Goal: Obtain resource: Download file/media

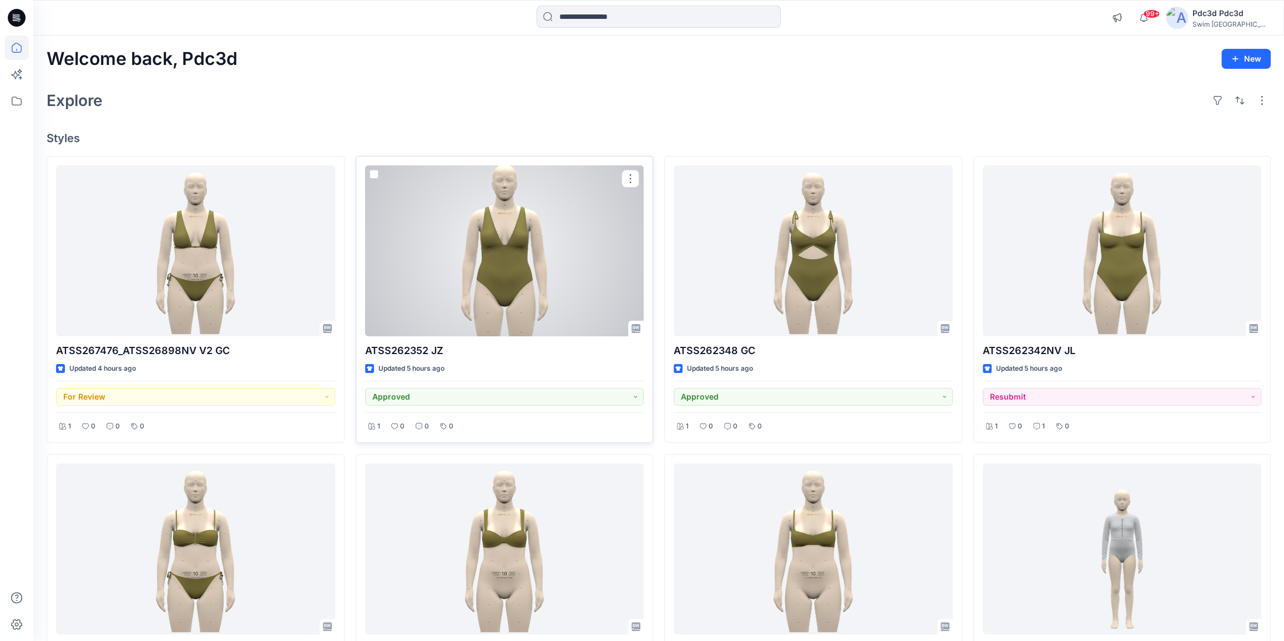
click at [494, 281] on div at bounding box center [504, 250] width 279 height 171
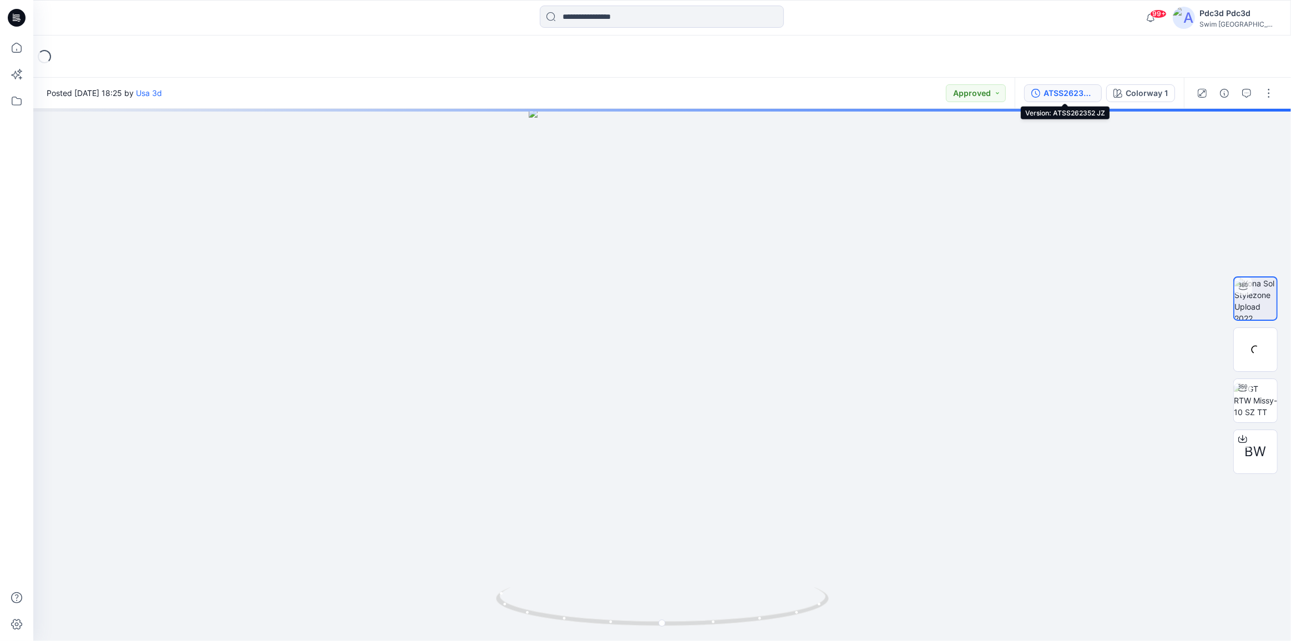
click at [1040, 93] on icon "button" at bounding box center [1036, 93] width 9 height 9
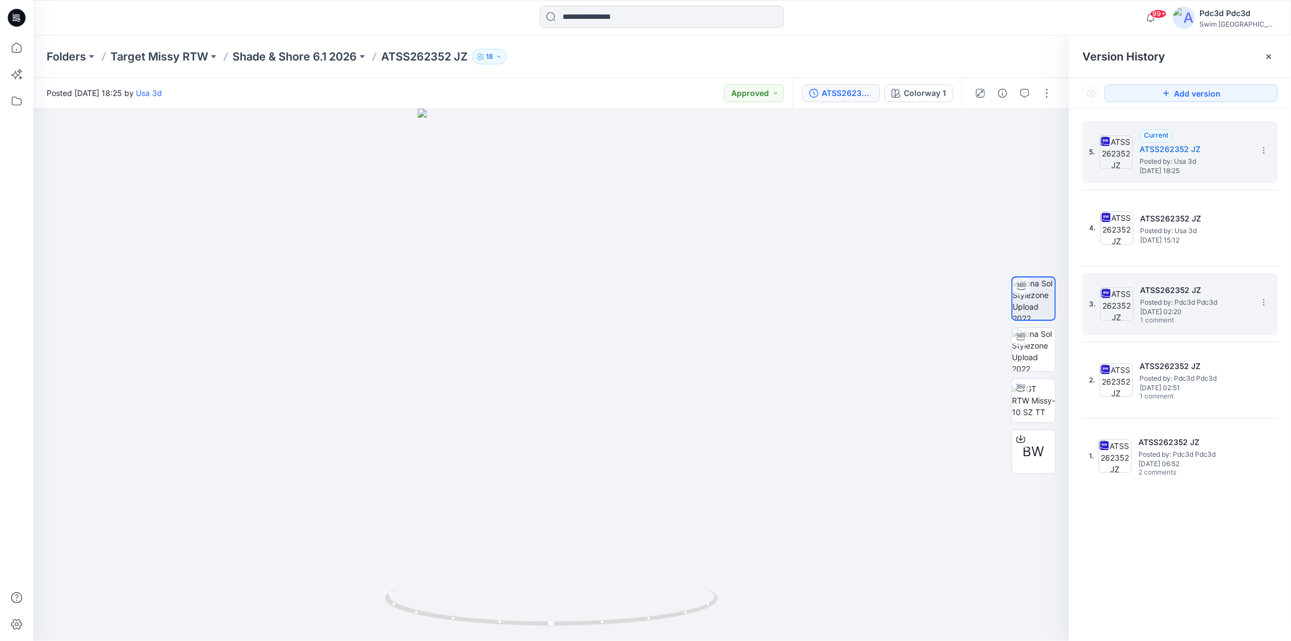
click at [1200, 312] on span "[DATE] 02:20" at bounding box center [1195, 312] width 111 height 8
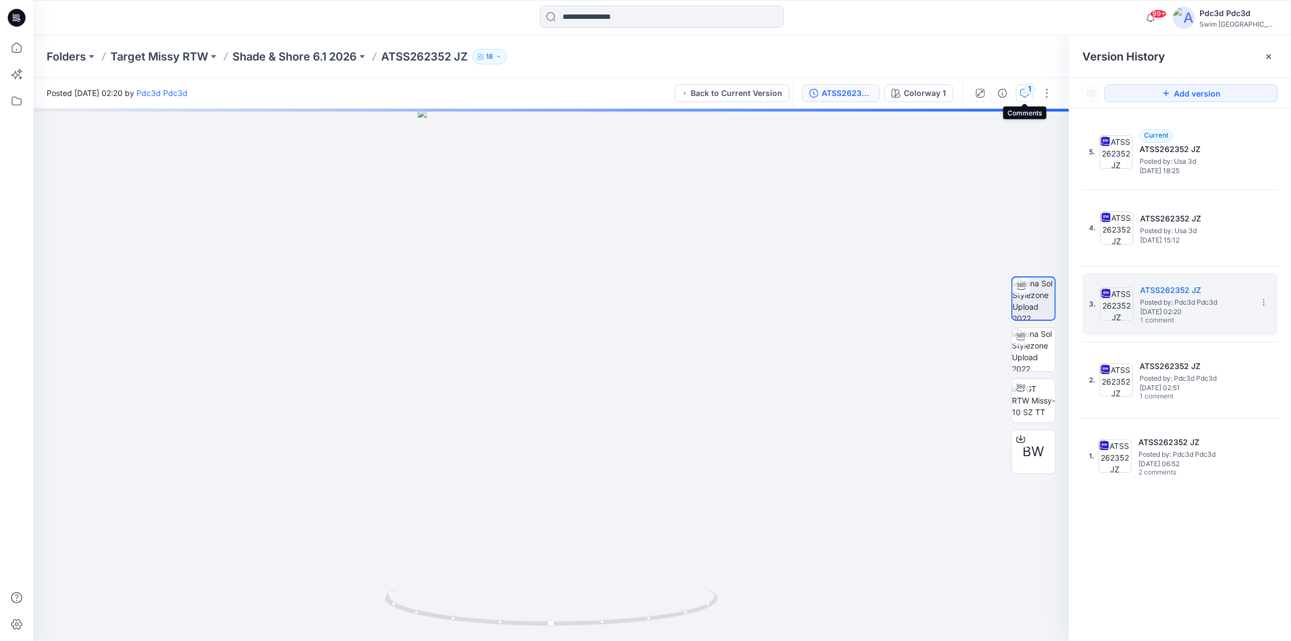
click at [1024, 98] on button "1" at bounding box center [1025, 93] width 18 height 18
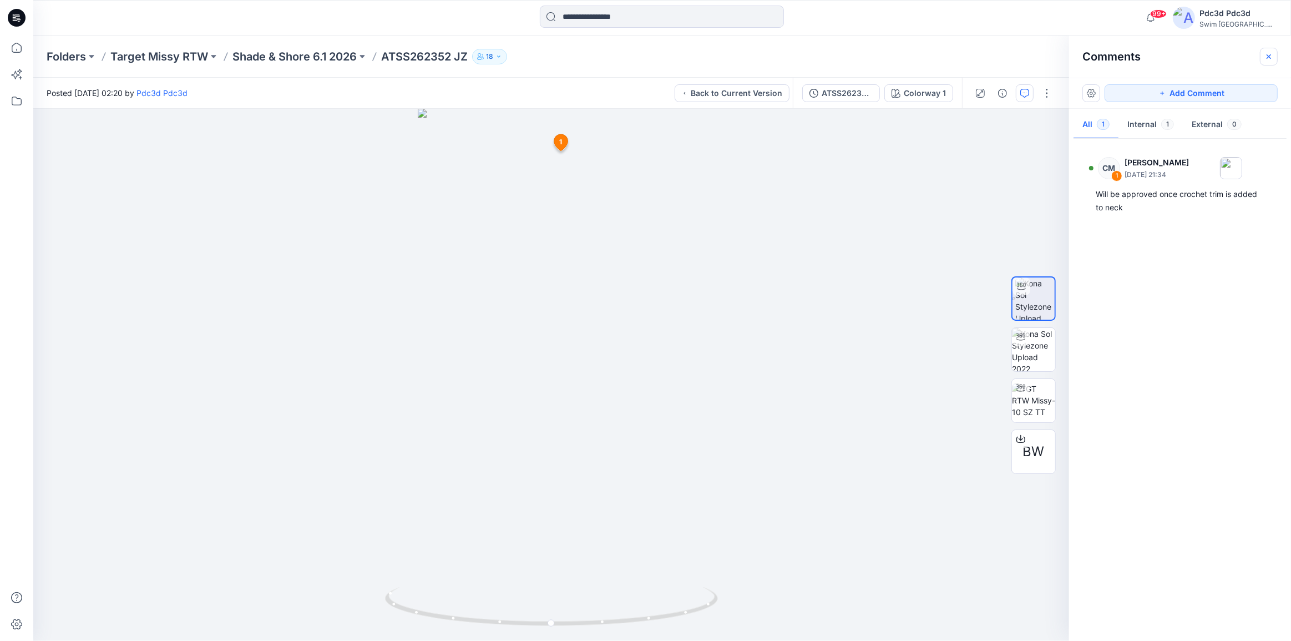
click at [1266, 55] on icon "button" at bounding box center [1269, 56] width 9 height 9
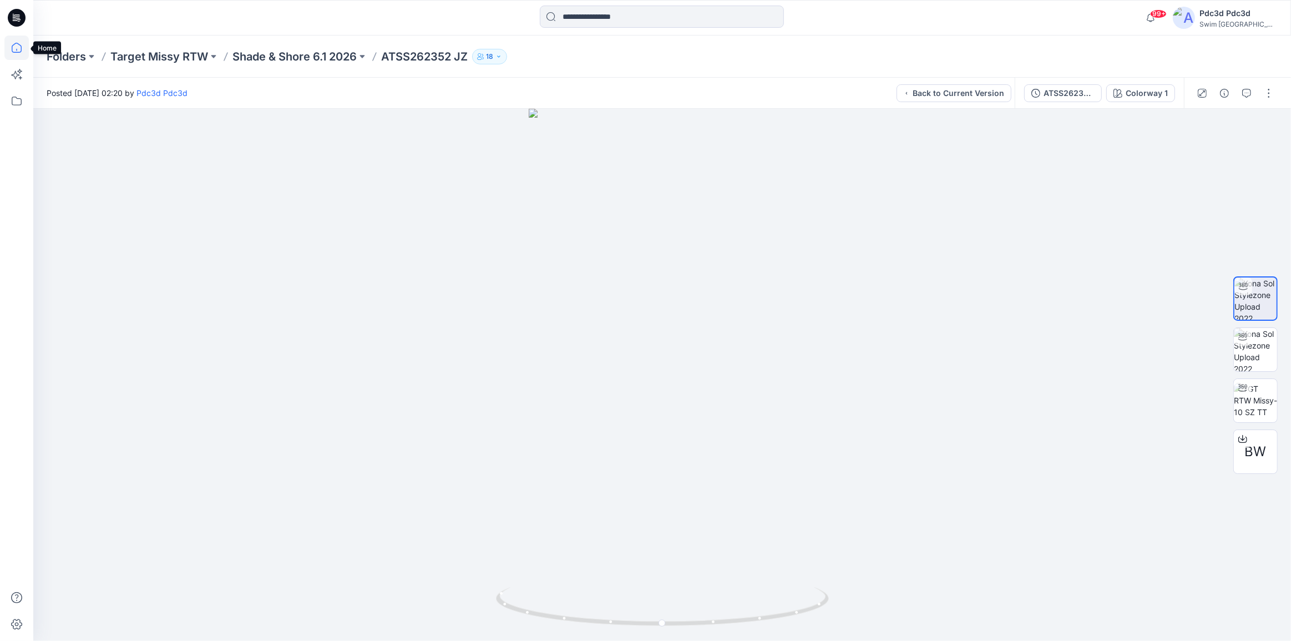
click at [12, 44] on icon at bounding box center [16, 48] width 24 height 24
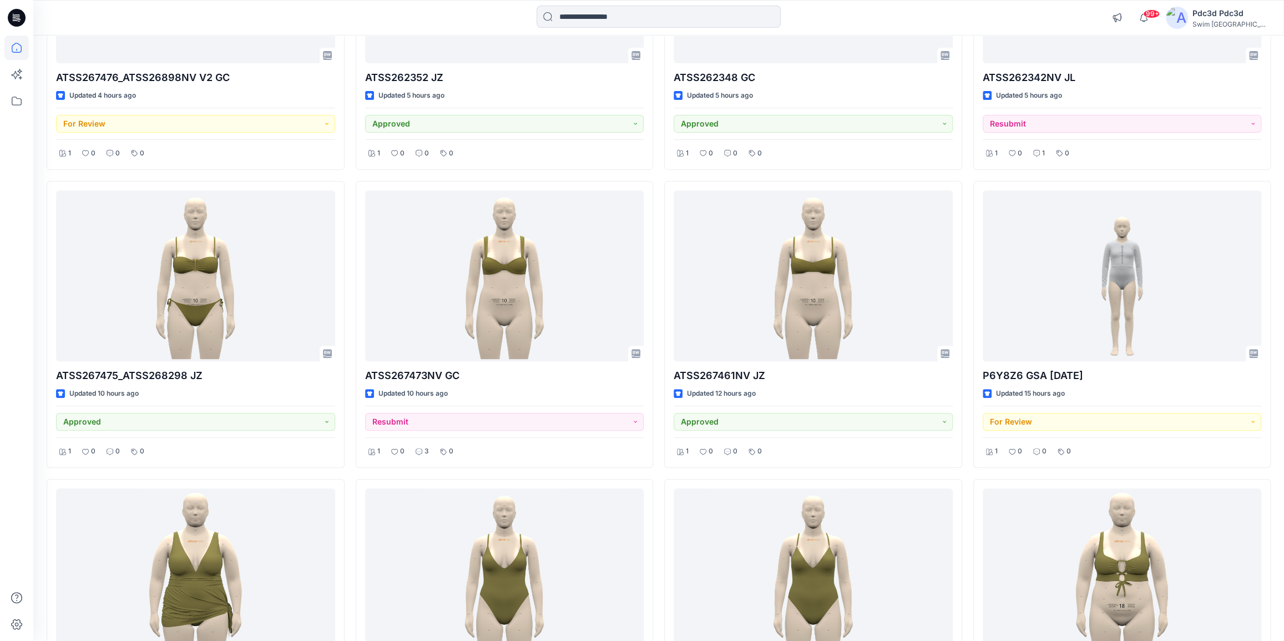
scroll to position [198, 0]
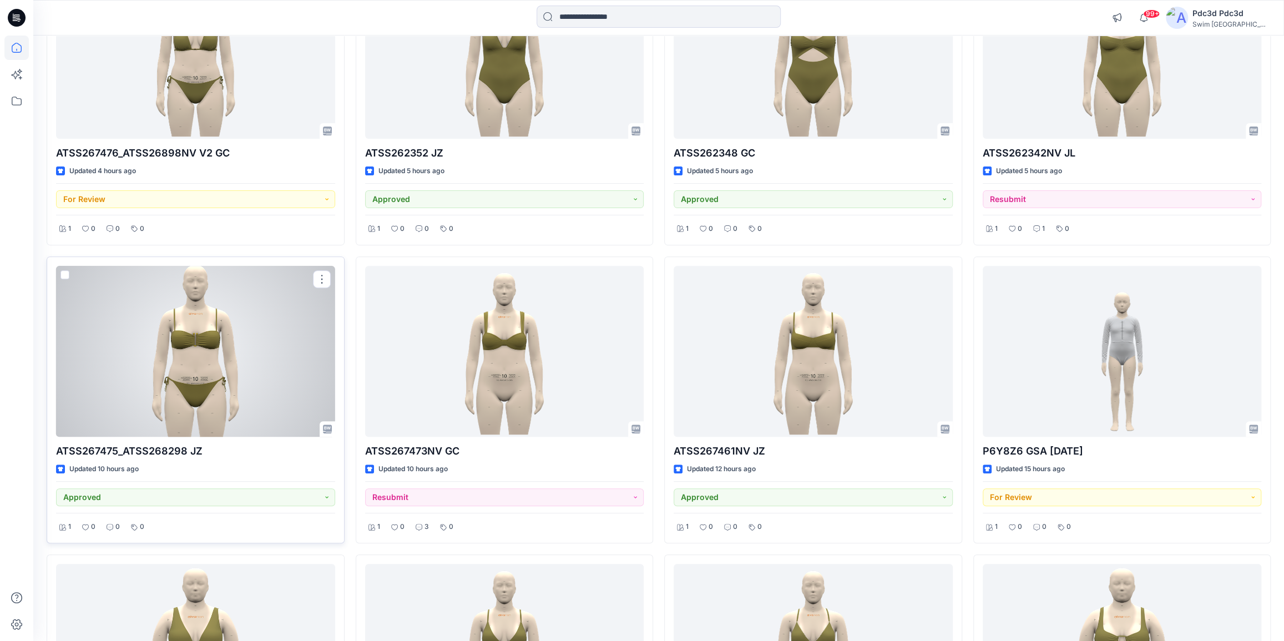
click at [211, 360] on div at bounding box center [195, 351] width 279 height 171
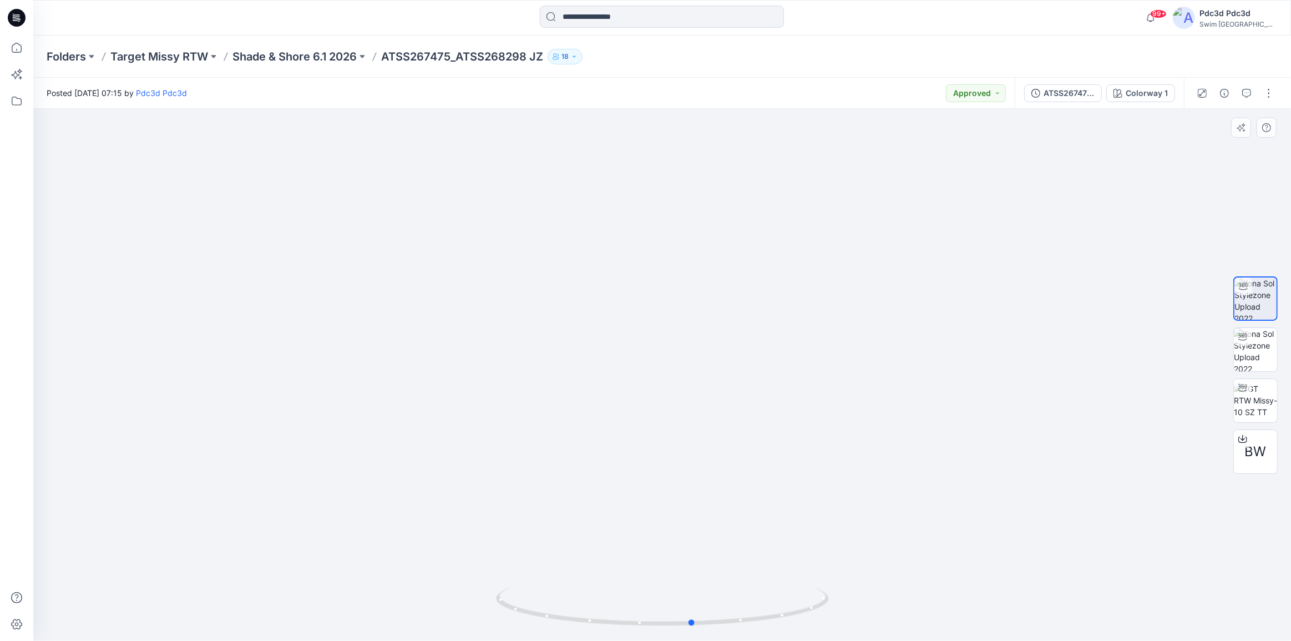
drag, startPoint x: 784, startPoint y: 619, endPoint x: 776, endPoint y: 530, distance: 89.7
click at [814, 568] on div at bounding box center [662, 375] width 1258 height 532
click at [16, 50] on icon at bounding box center [16, 48] width 24 height 24
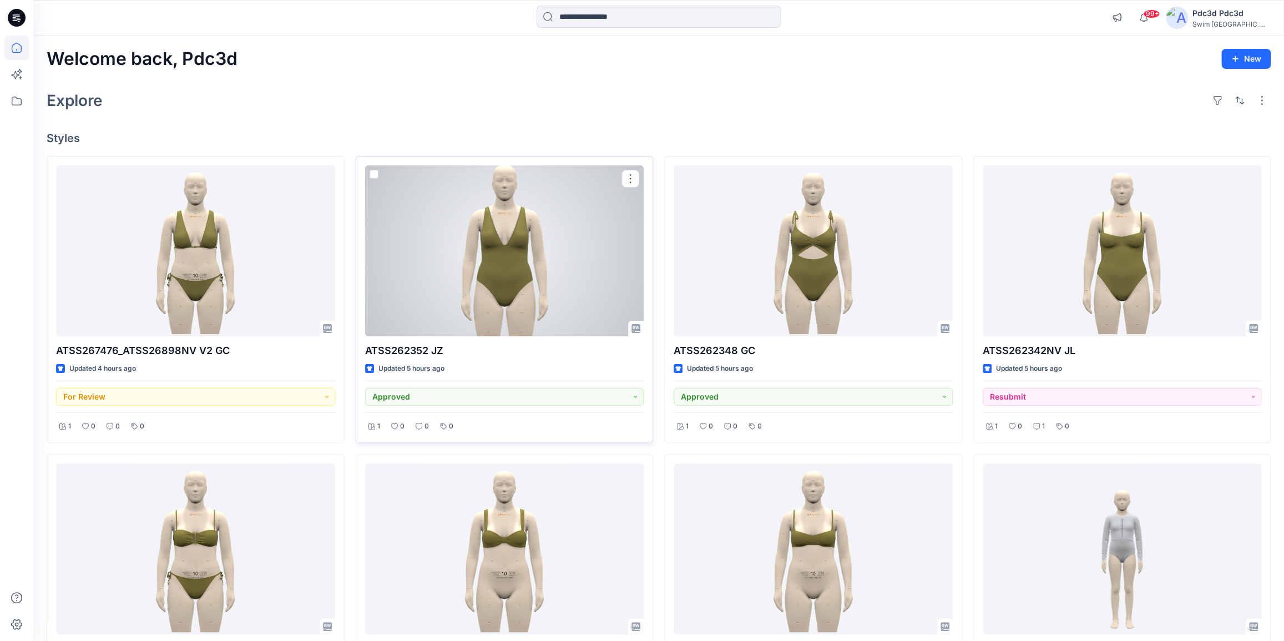
click at [508, 257] on div at bounding box center [504, 250] width 279 height 171
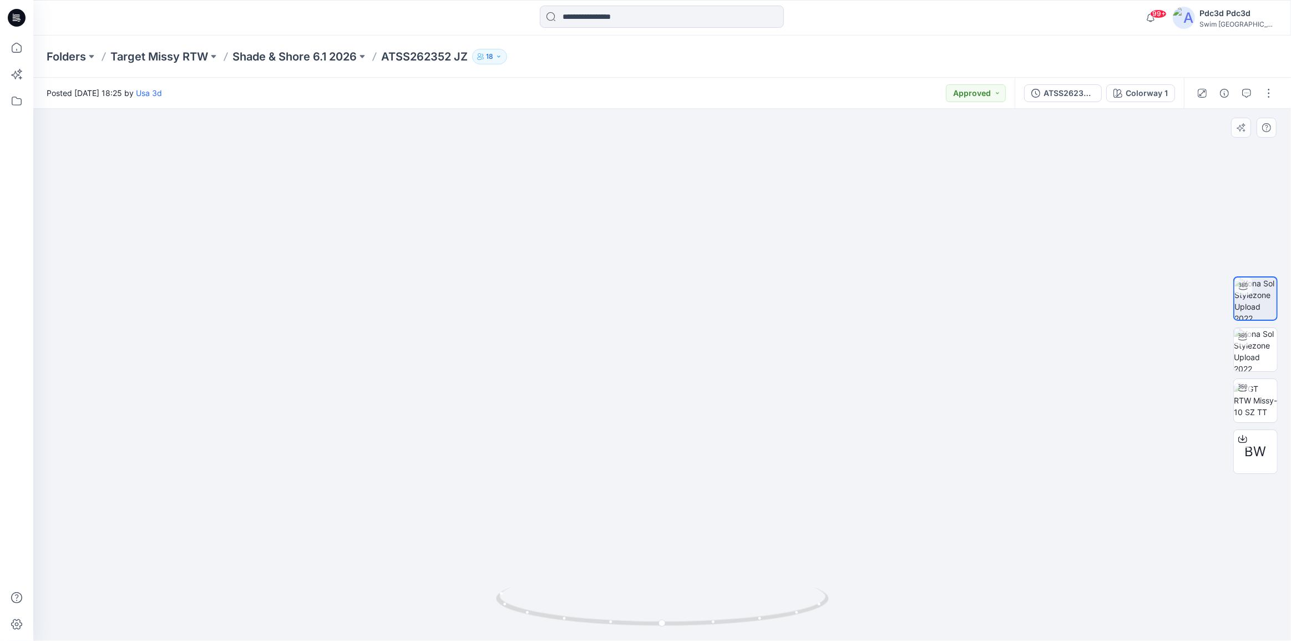
drag, startPoint x: 666, startPoint y: 266, endPoint x: 644, endPoint y: 385, distance: 120.7
click at [644, 385] on img at bounding box center [662, 307] width 523 height 668
drag, startPoint x: 765, startPoint y: 616, endPoint x: 636, endPoint y: 584, distance: 133.2
click at [636, 584] on div at bounding box center [662, 375] width 1258 height 532
drag, startPoint x: 732, startPoint y: 624, endPoint x: 730, endPoint y: 619, distance: 5.7
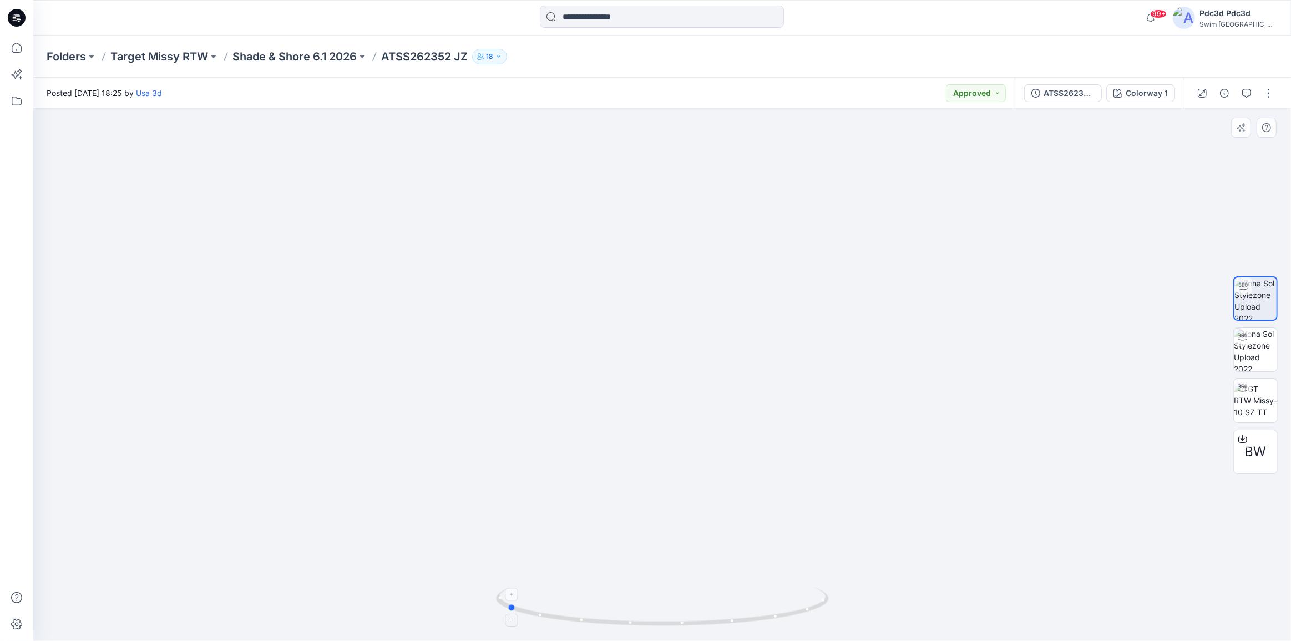
click at [730, 619] on icon at bounding box center [664, 608] width 336 height 42
click at [16, 48] on icon at bounding box center [16, 48] width 24 height 24
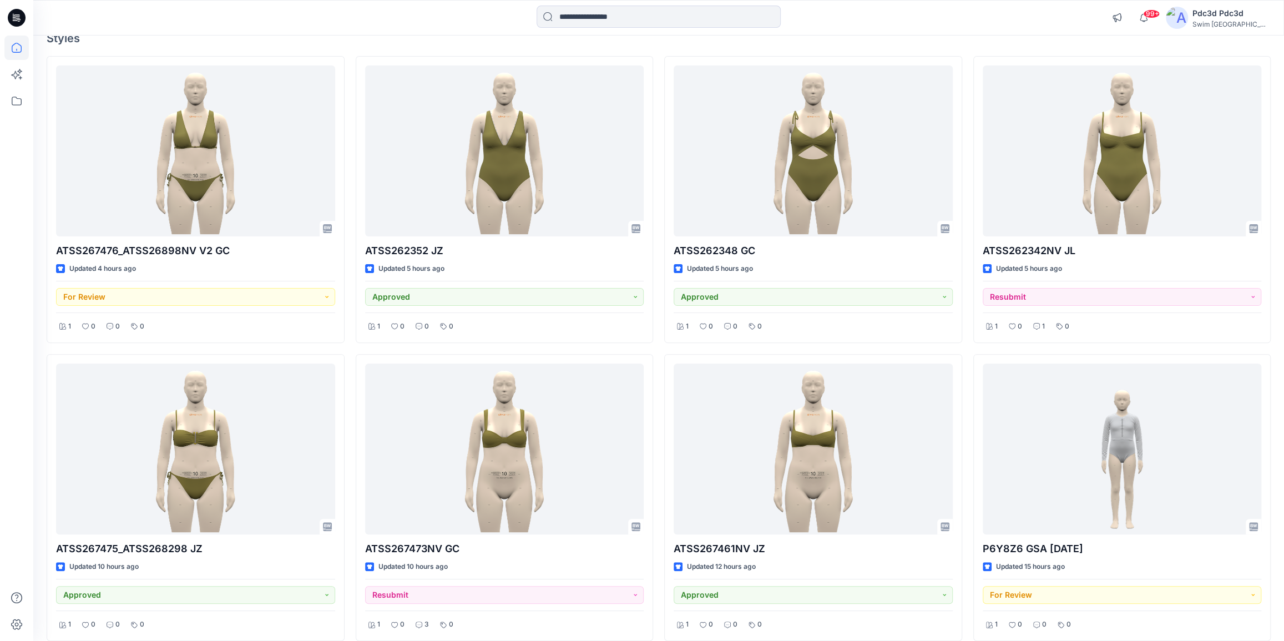
scroll to position [100, 0]
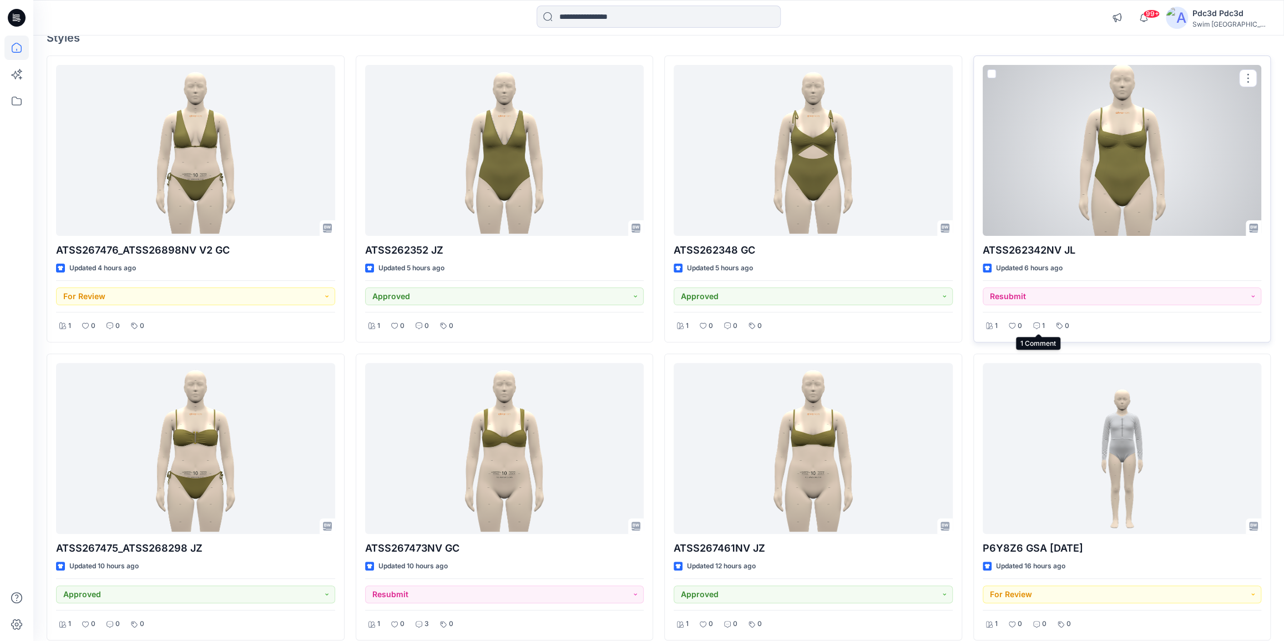
click at [1040, 324] on div "1" at bounding box center [1039, 326] width 18 height 14
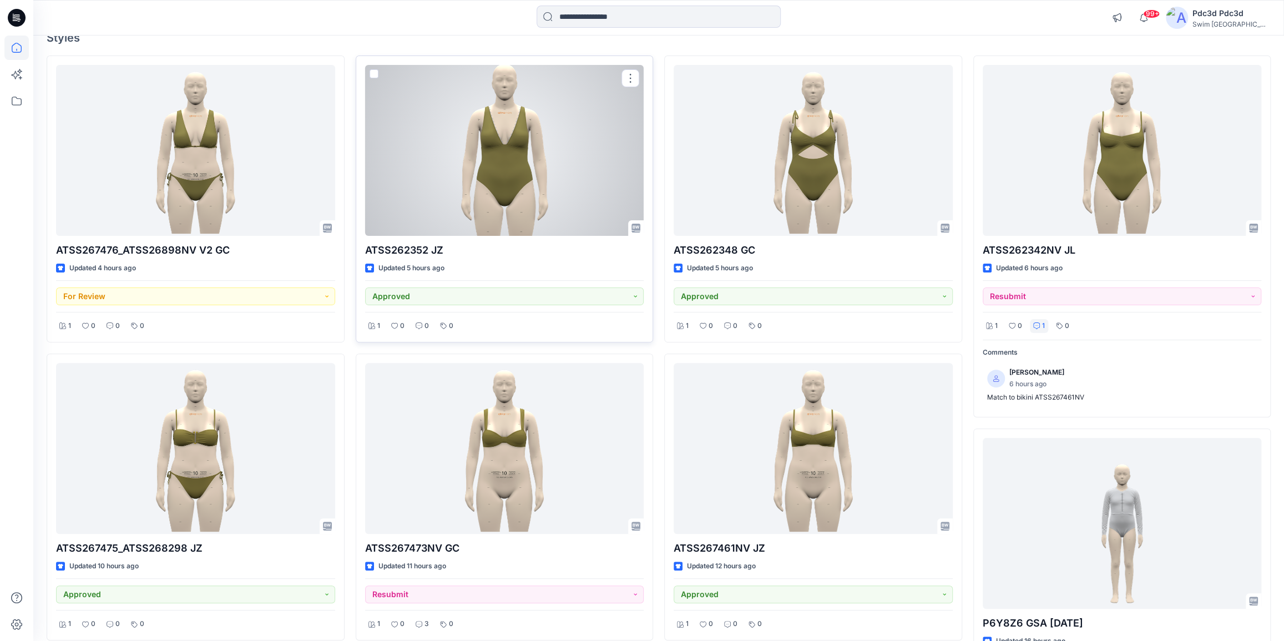
click at [488, 194] on div at bounding box center [504, 150] width 279 height 171
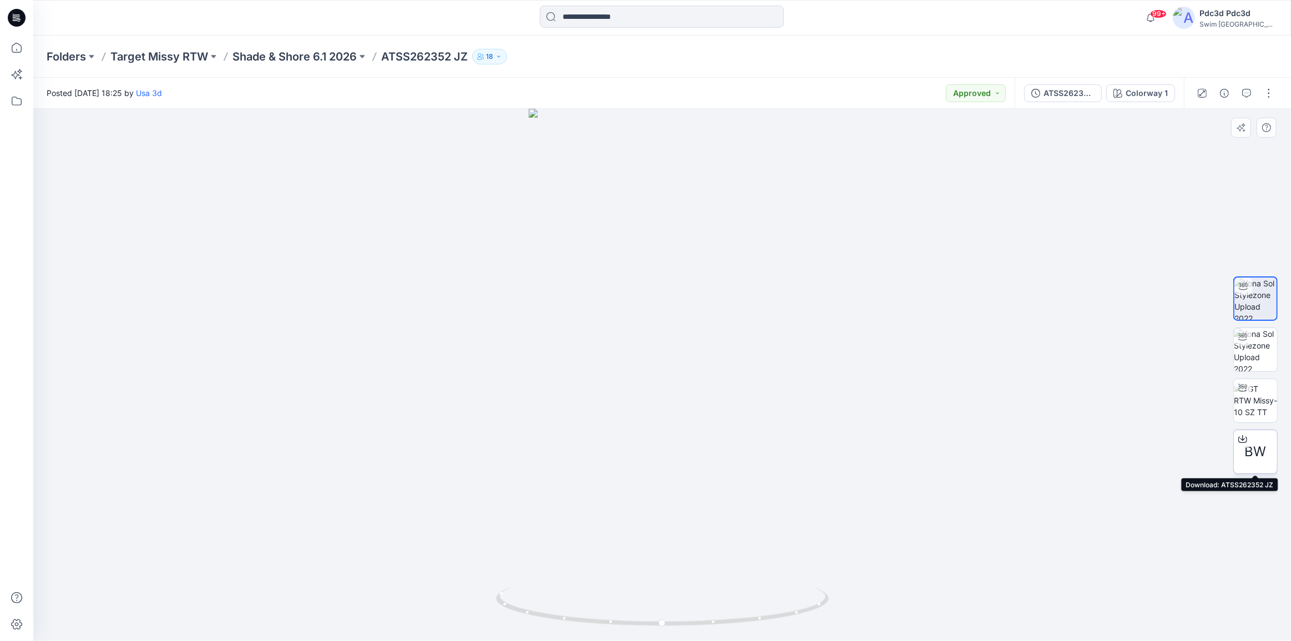
click at [1243, 438] on icon at bounding box center [1243, 437] width 4 height 6
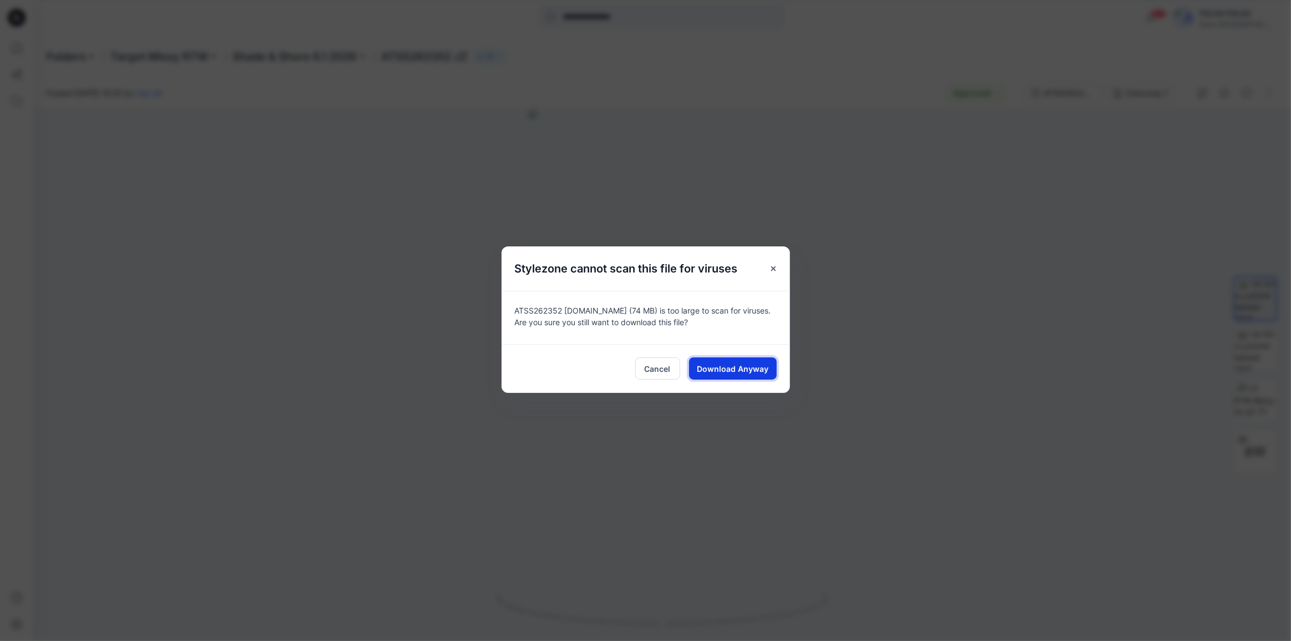
click at [729, 361] on button "Download Anyway" at bounding box center [733, 368] width 88 height 22
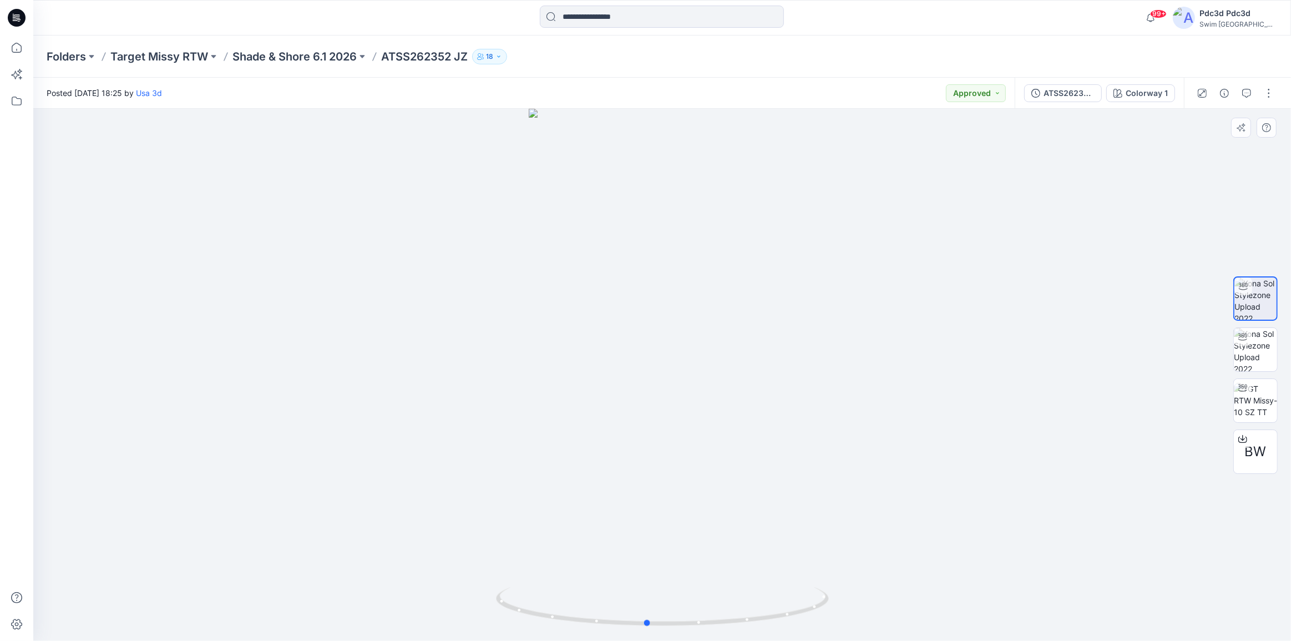
drag, startPoint x: 777, startPoint y: 618, endPoint x: 774, endPoint y: 569, distance: 48.9
click at [774, 569] on div at bounding box center [662, 375] width 1258 height 532
click at [15, 49] on icon at bounding box center [16, 48] width 24 height 24
